Goal: Transaction & Acquisition: Purchase product/service

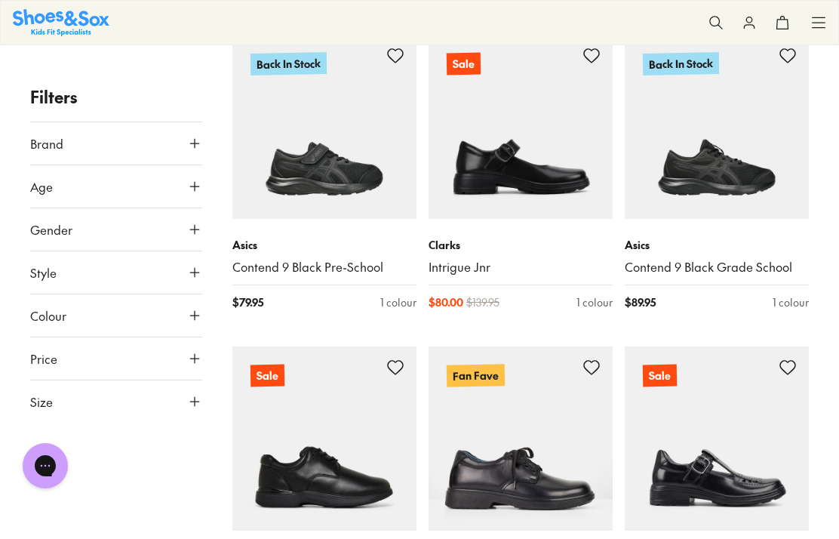
scroll to position [284, 0]
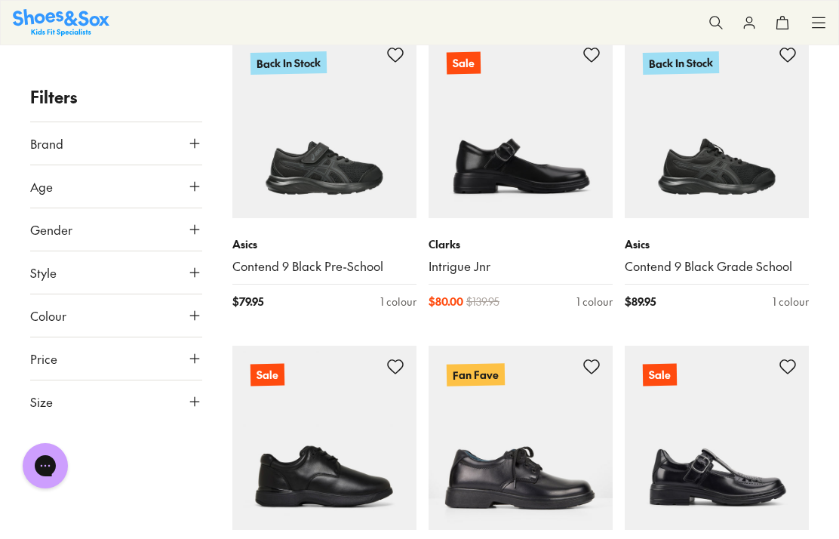
click at [198, 231] on icon at bounding box center [194, 229] width 15 height 15
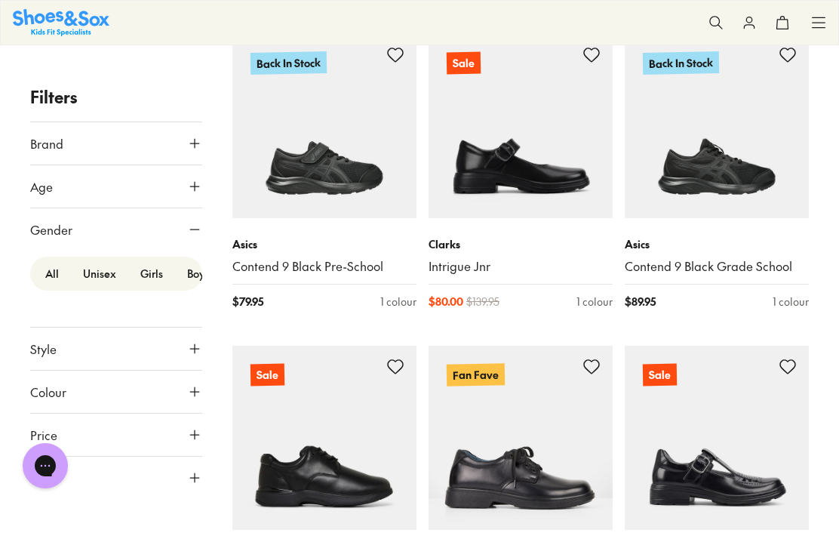
click at [150, 276] on label "Girls" at bounding box center [151, 274] width 47 height 28
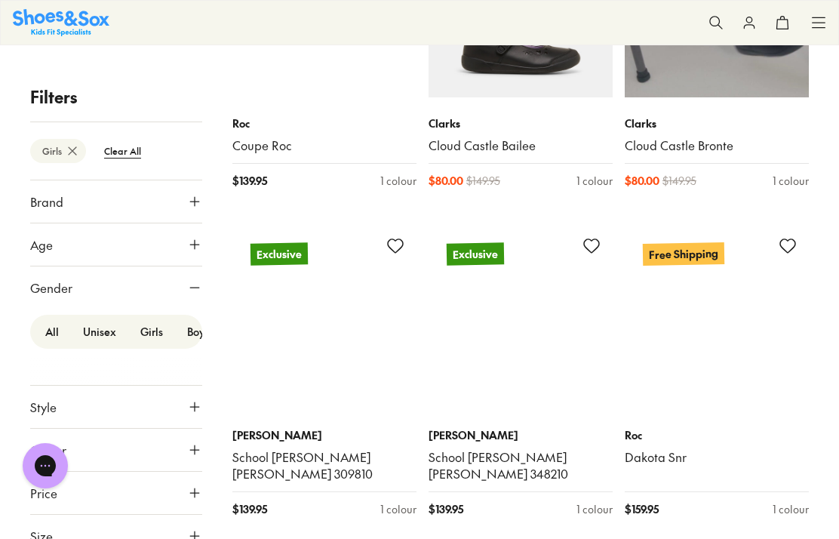
scroll to position [1963, 0]
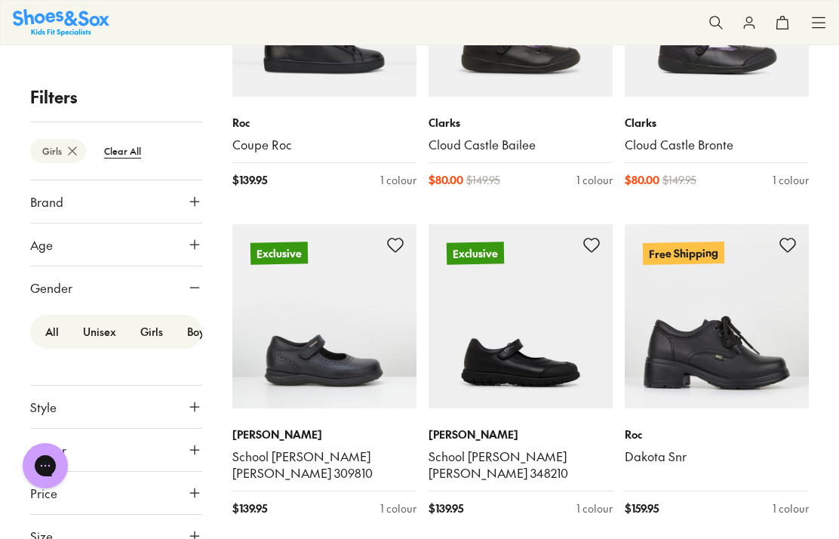
click at [190, 496] on icon at bounding box center [194, 492] width 15 height 15
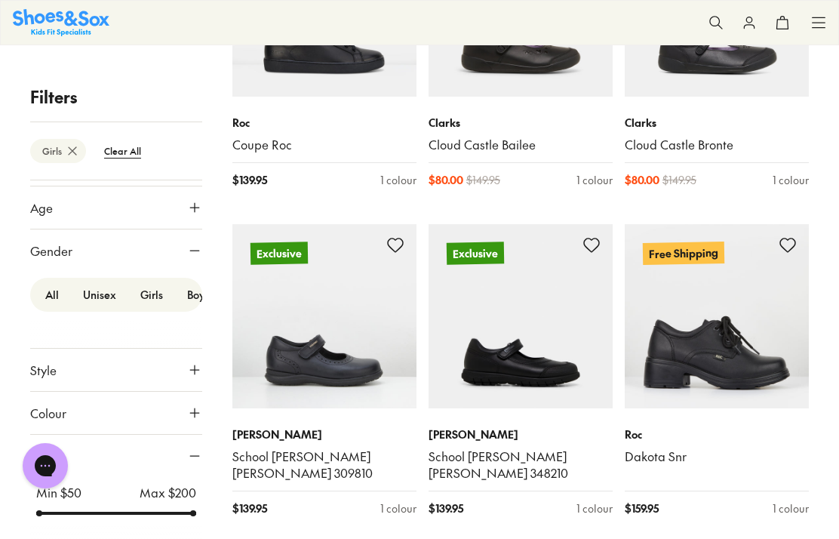
scroll to position [36, 0]
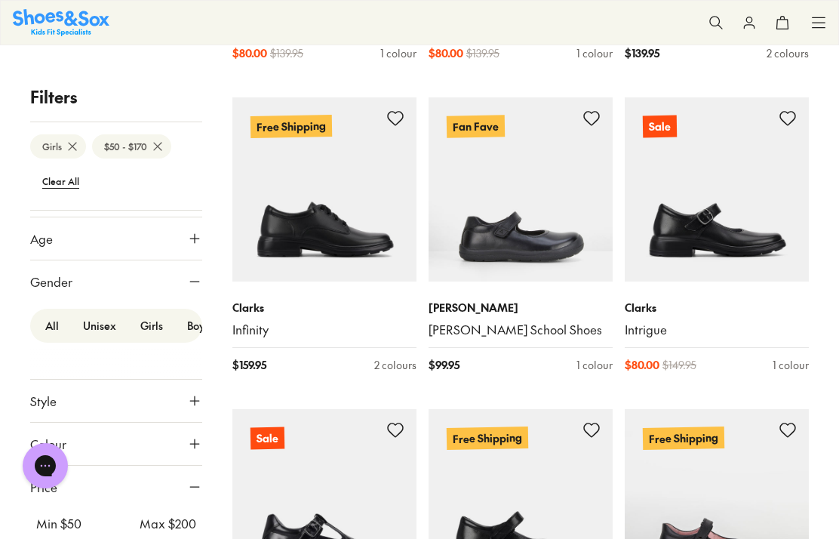
scroll to position [538, 0]
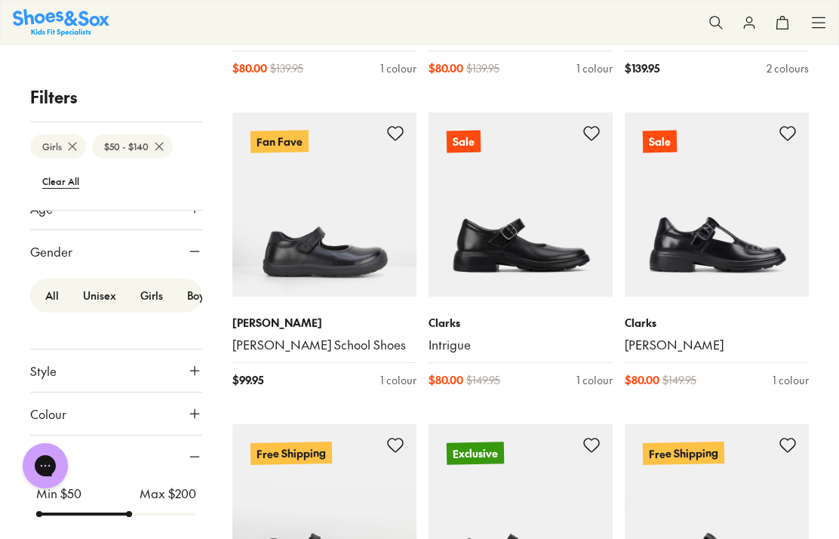
scroll to position [534, 0]
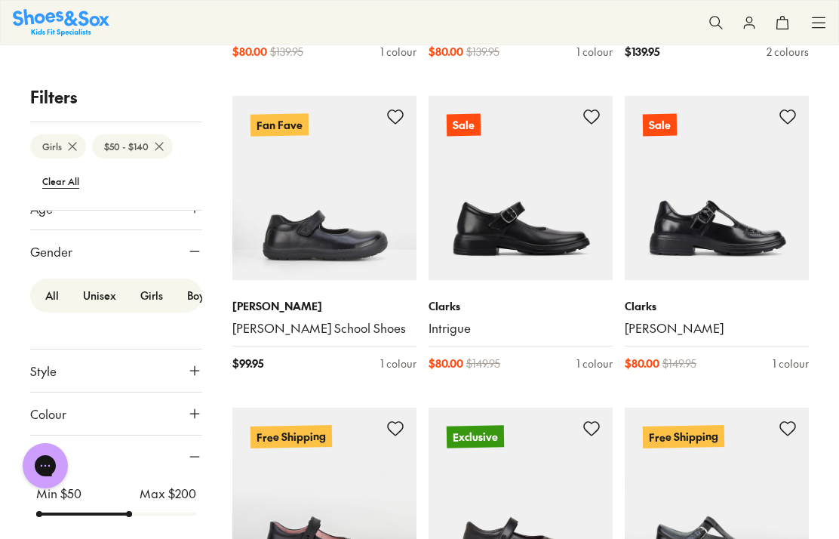
click at [112, 516] on div at bounding box center [116, 514] width 160 height 6
click at [119, 517] on input "range" at bounding box center [116, 514] width 160 height 6
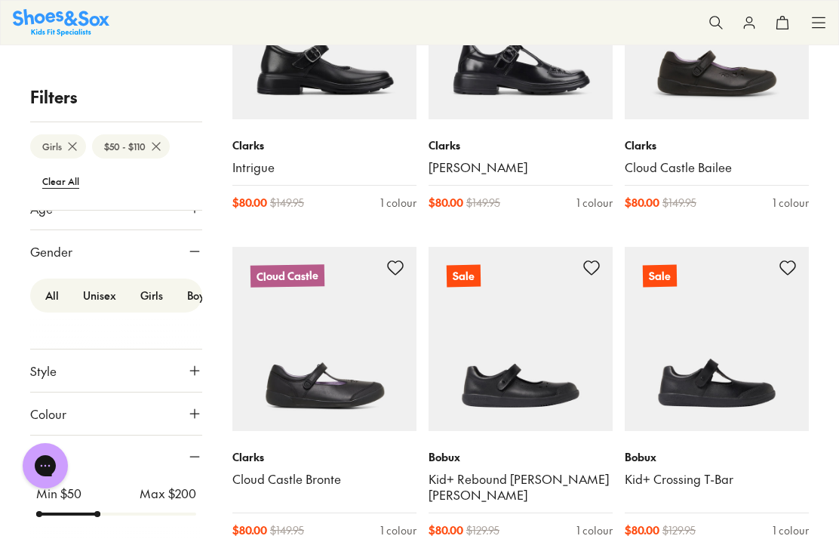
scroll to position [695, 0]
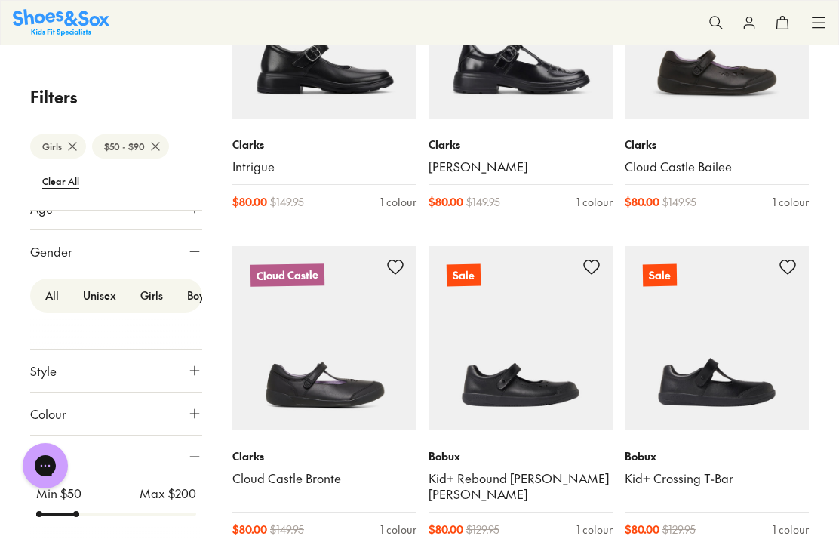
scroll to position [108, 0]
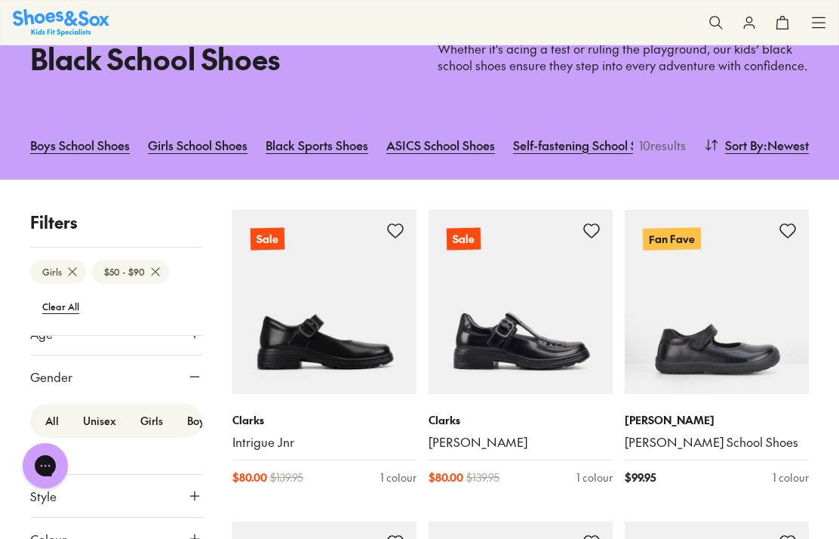
type input "**"
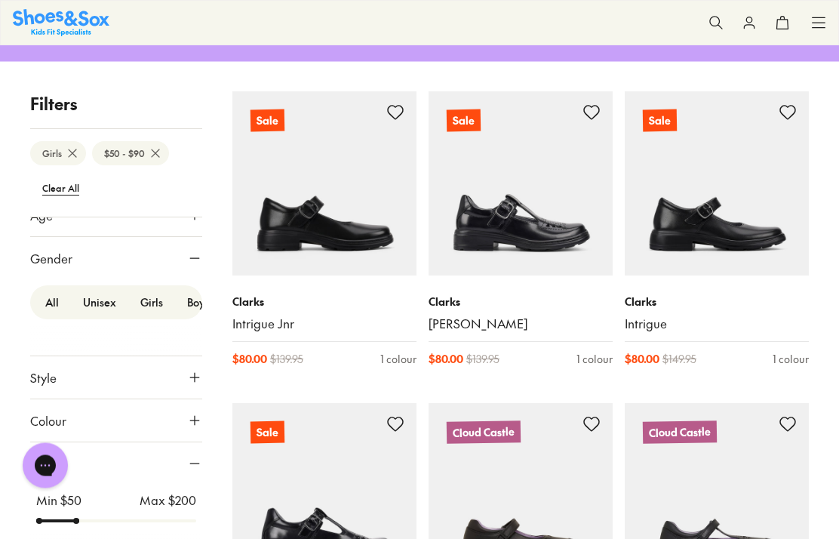
scroll to position [244, 0]
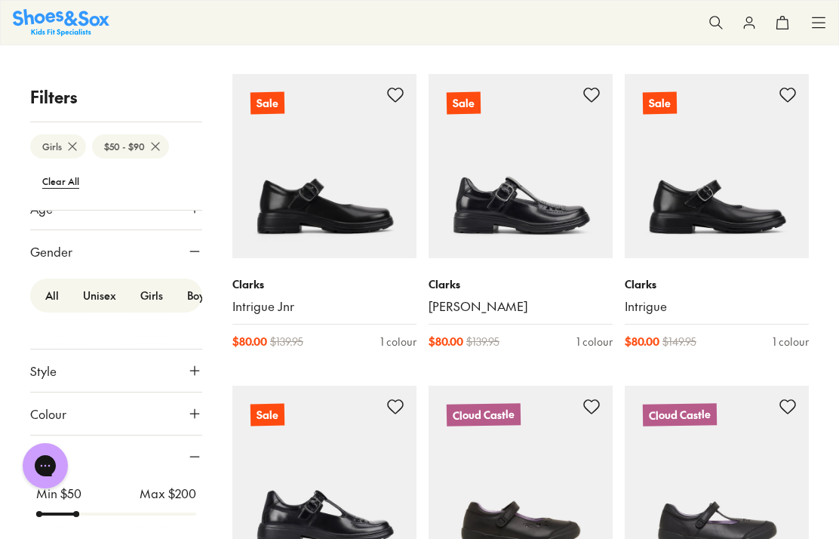
click at [63, 186] on btn "Clear All" at bounding box center [60, 181] width 61 height 27
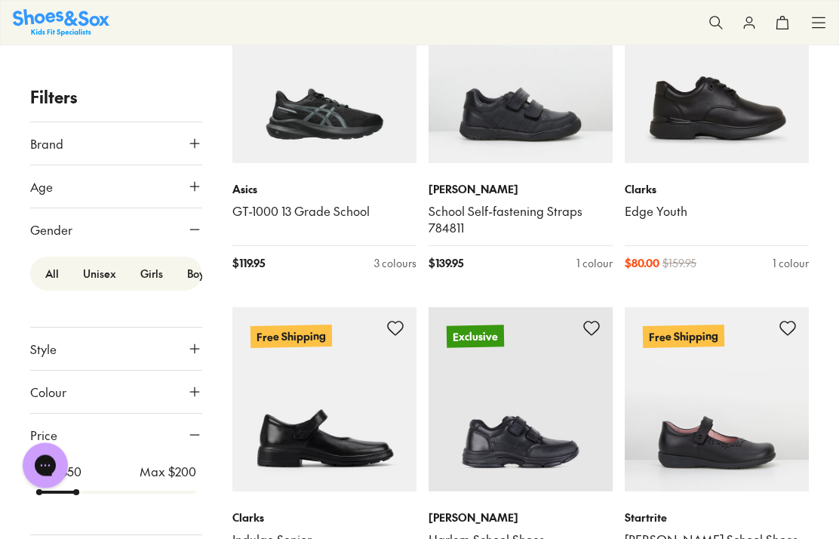
scroll to position [2523, 0]
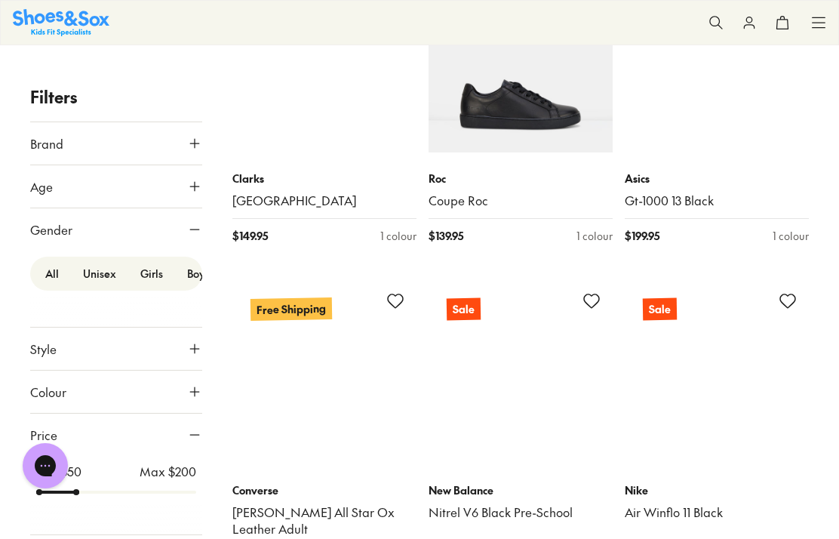
scroll to position [6047, 0]
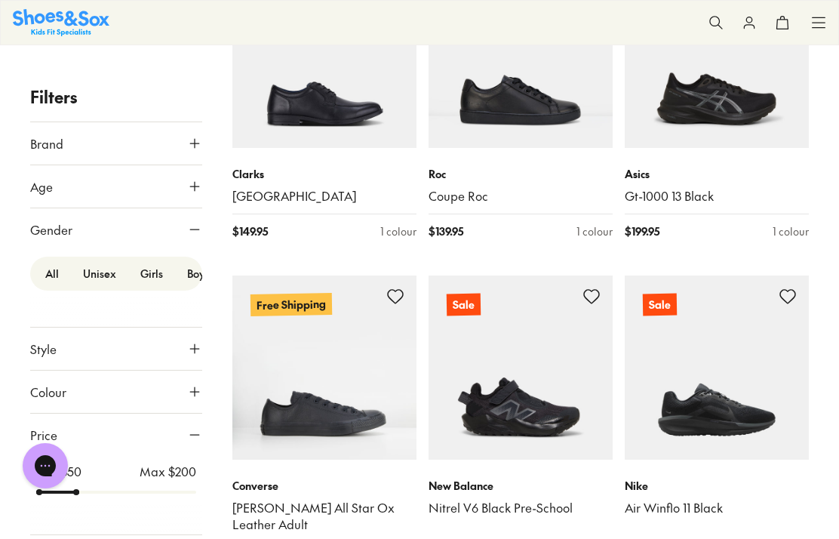
click at [201, 183] on icon at bounding box center [194, 186] width 15 height 15
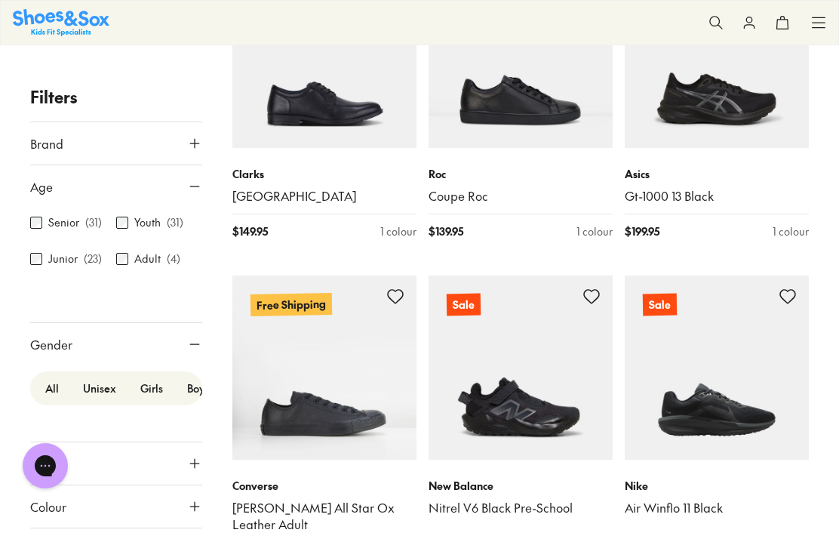
click at [42, 254] on div "Junior ( 23 )" at bounding box center [73, 259] width 86 height 18
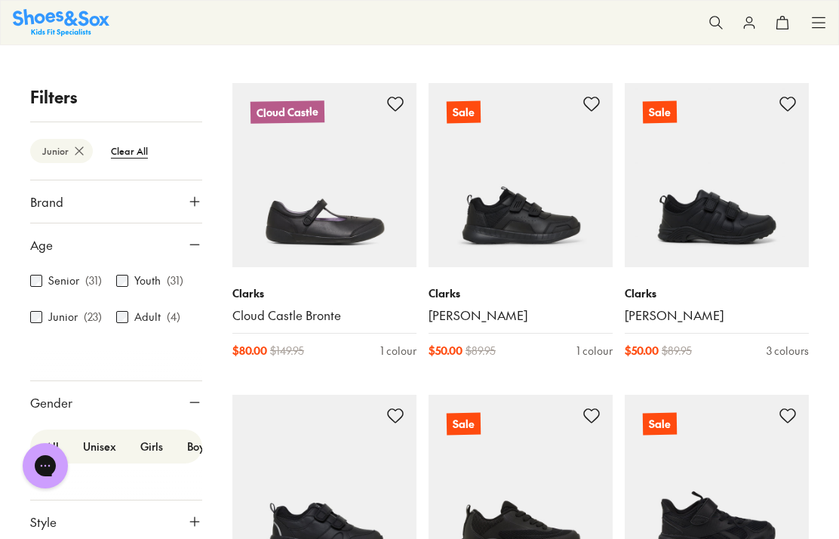
scroll to position [1808, 0]
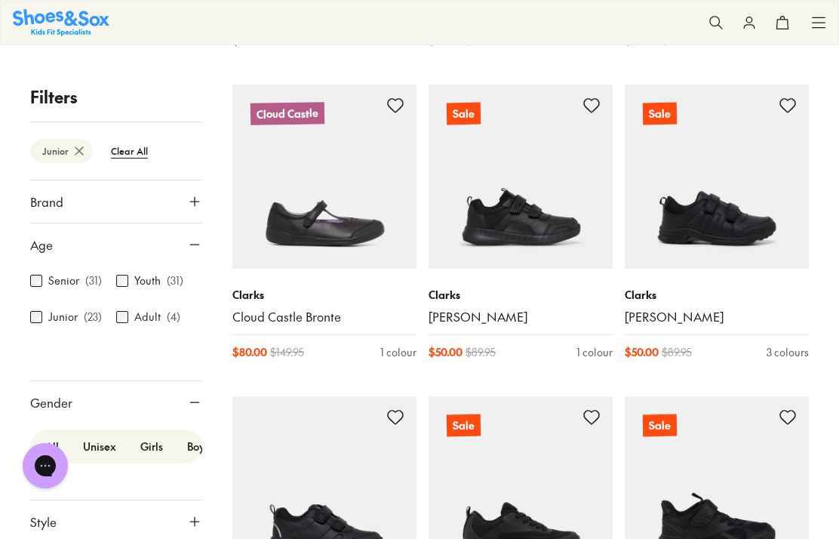
click at [554, 226] on img at bounding box center [521, 177] width 184 height 184
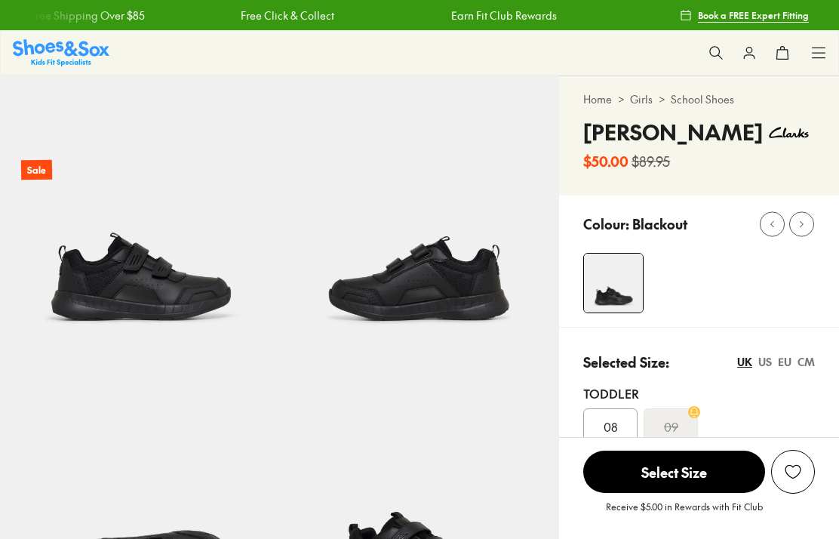
select select "*"
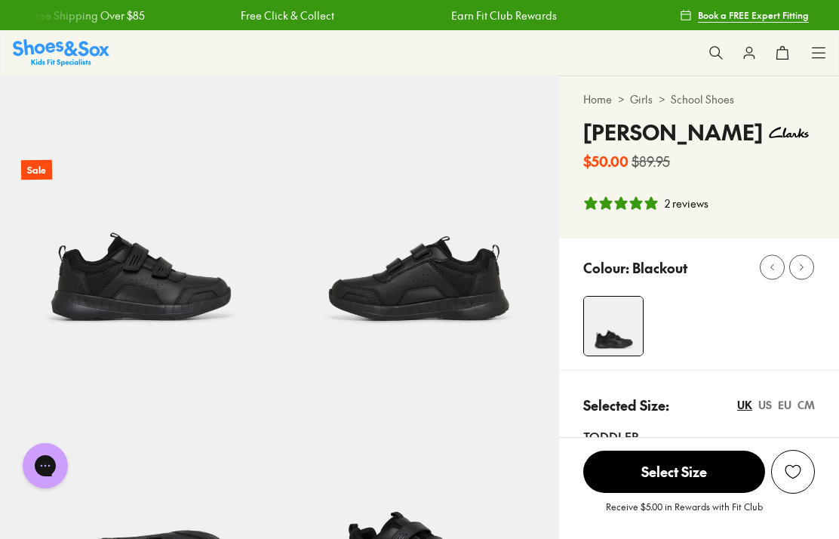
scroll to position [26, 0]
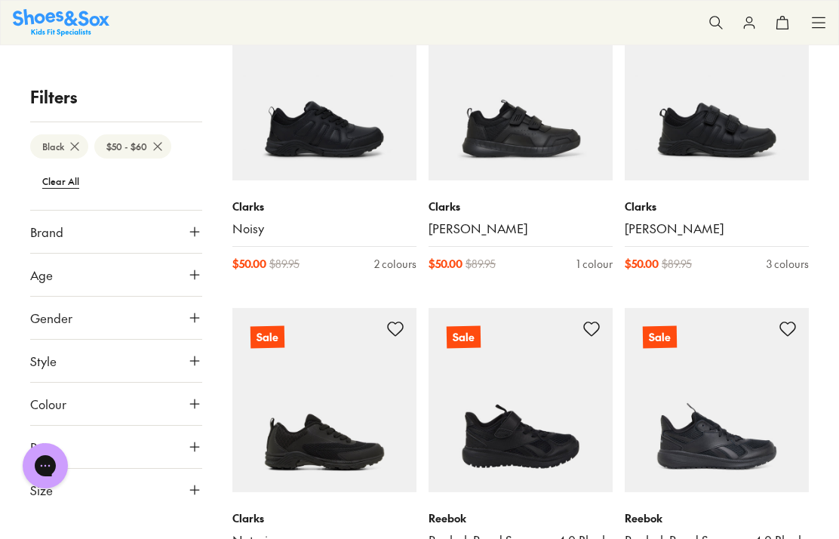
scroll to position [318, 0]
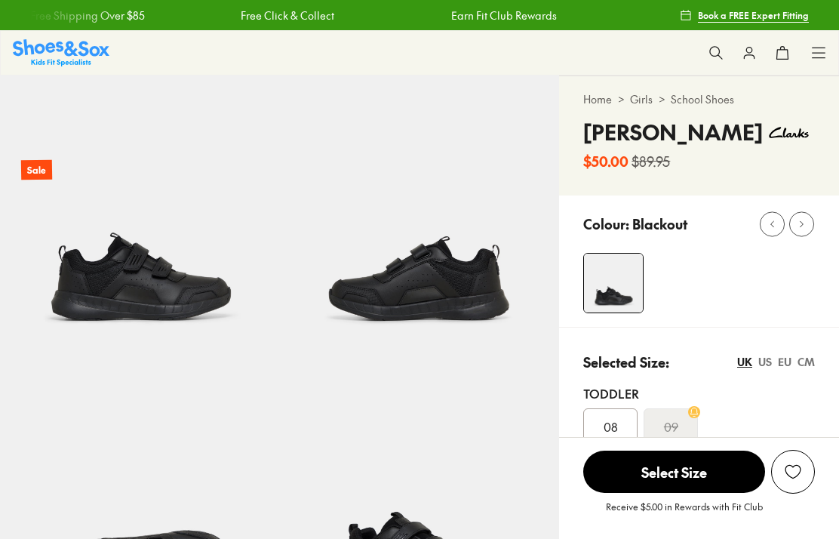
select select "*"
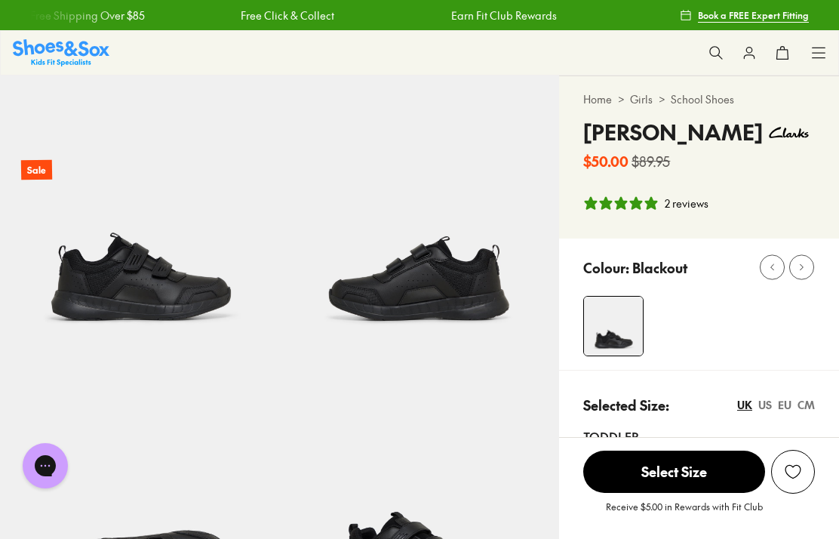
click at [765, 410] on div "US" at bounding box center [766, 405] width 14 height 16
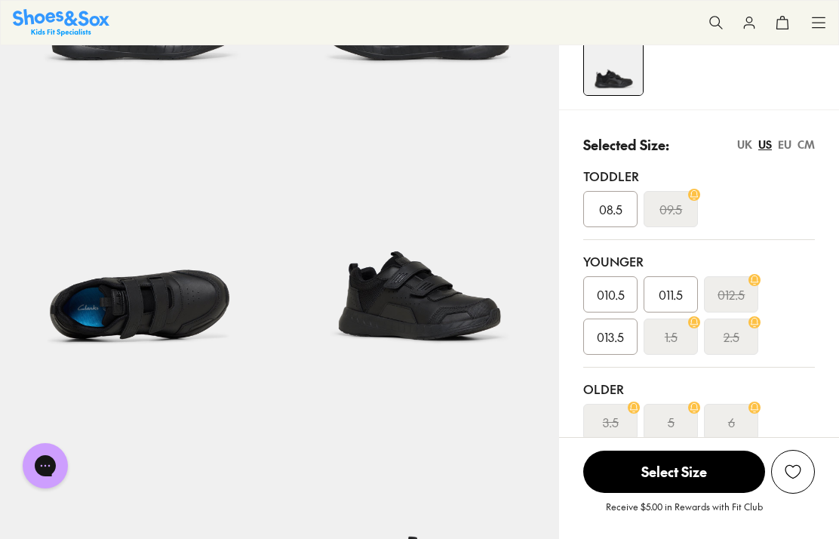
scroll to position [262, 0]
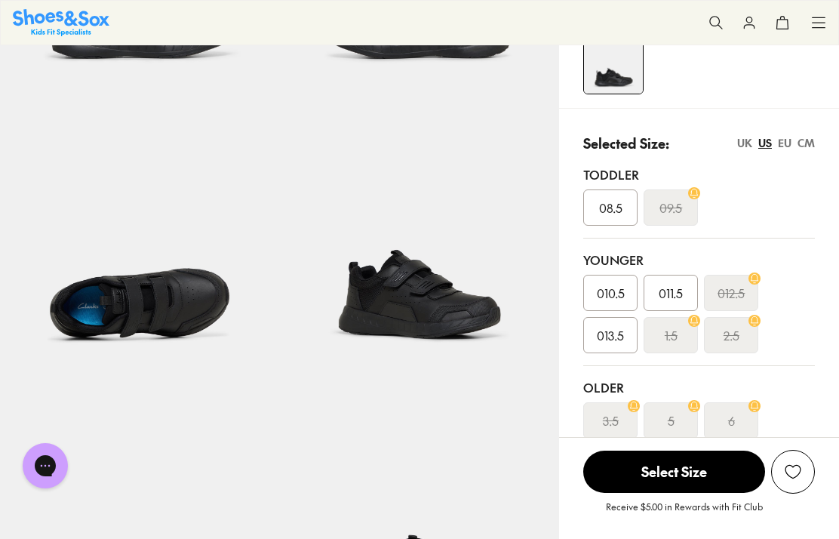
click at [736, 340] on s "2.5" at bounding box center [732, 335] width 16 height 18
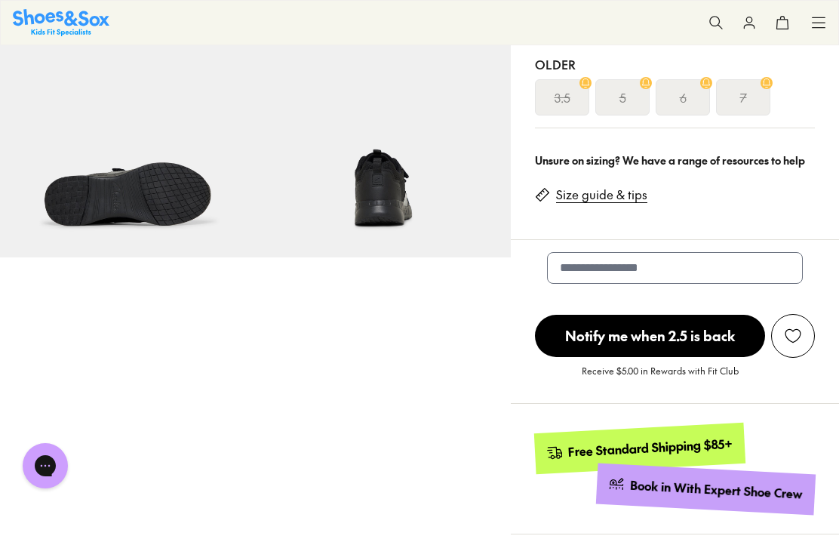
scroll to position [610, 0]
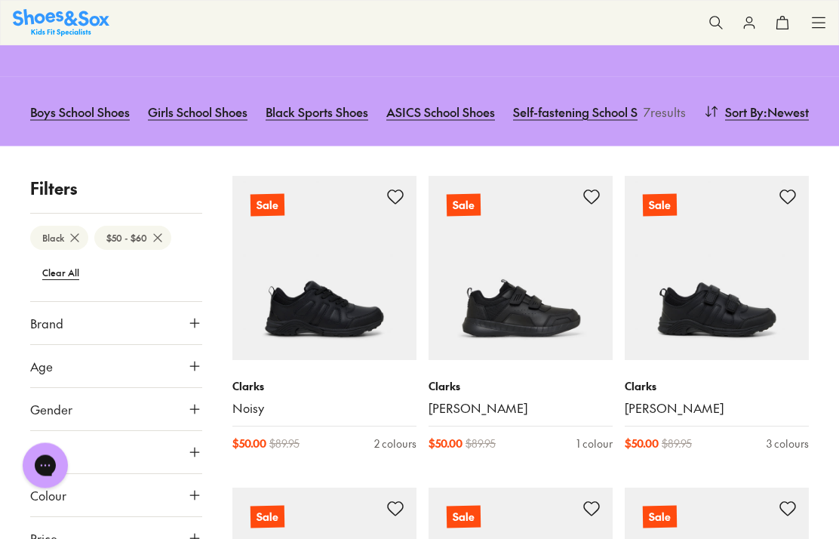
scroll to position [144, 0]
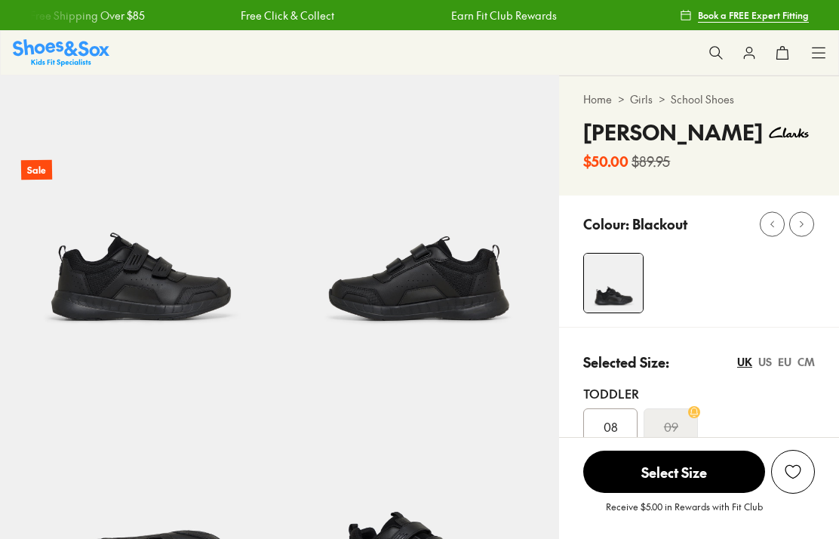
select select "*"
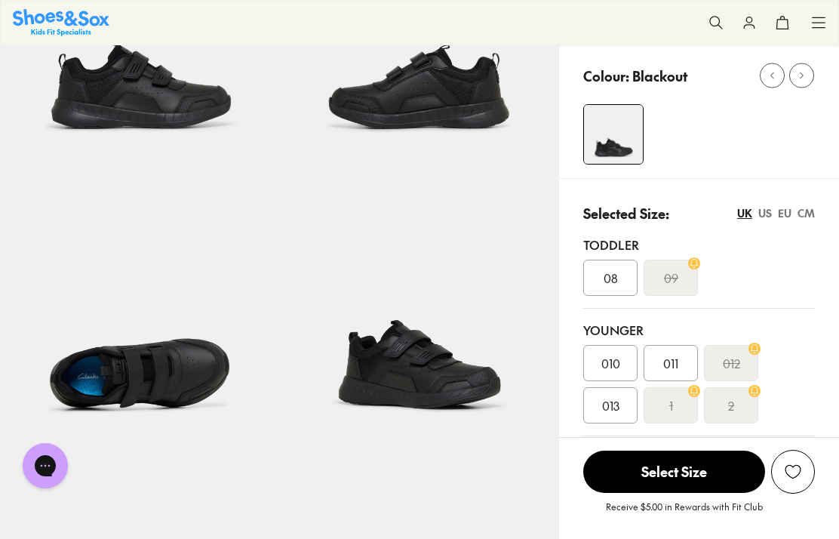
click at [764, 217] on div "US" at bounding box center [766, 213] width 14 height 16
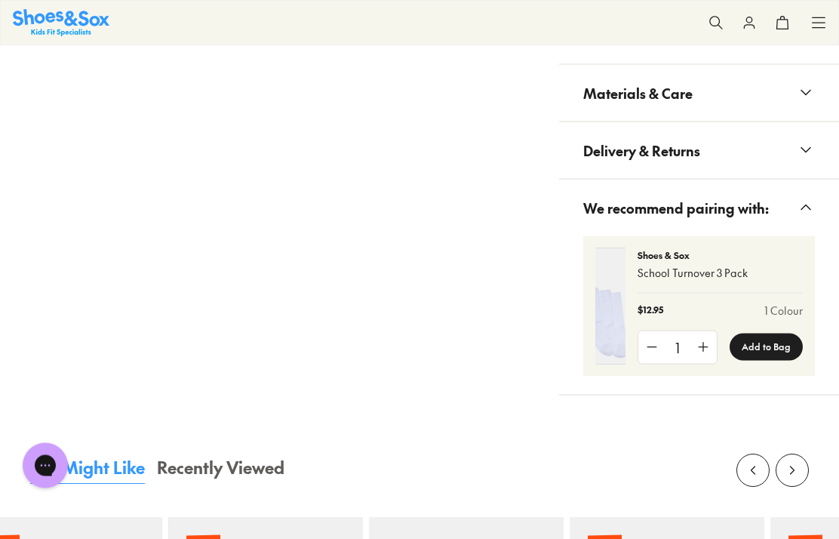
scroll to position [719, 0]
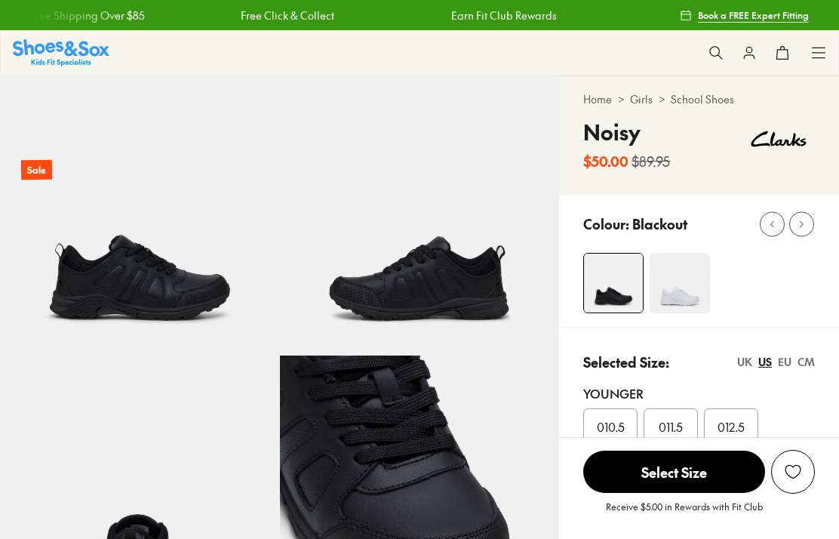
scroll to position [82, 0]
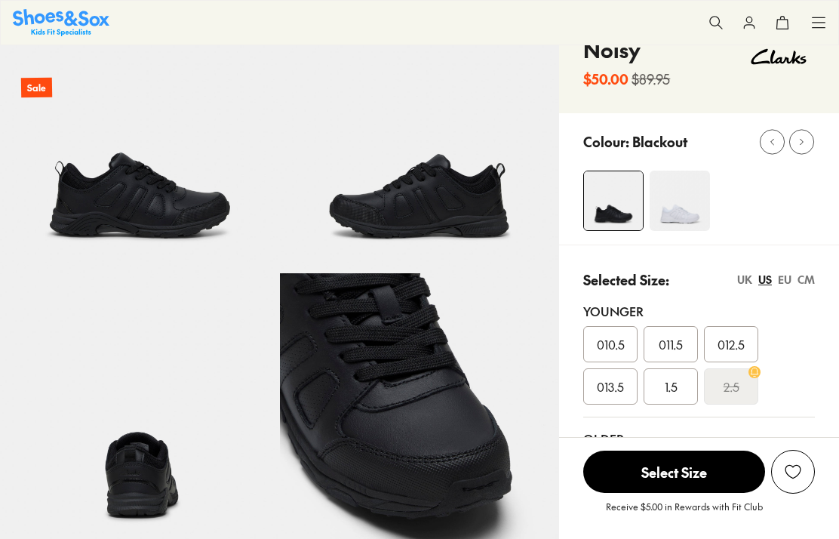
select select "*"
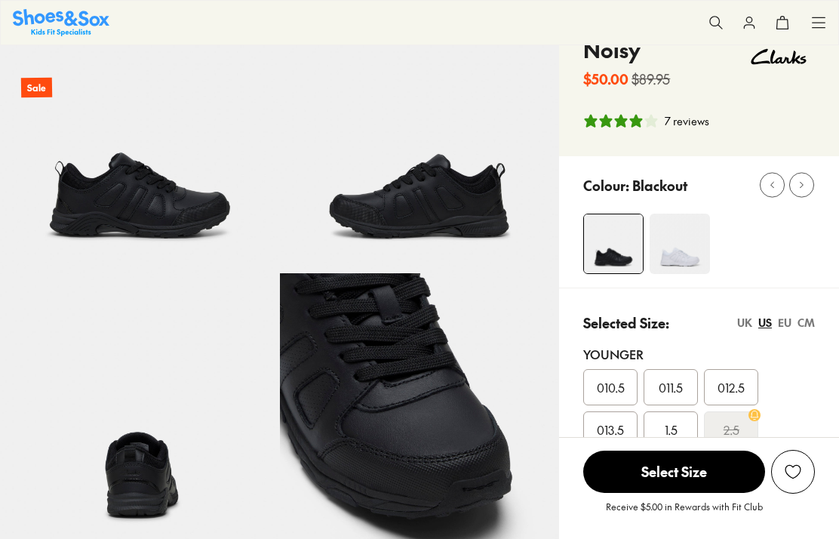
scroll to position [0, 0]
